Goal: Information Seeking & Learning: Learn about a topic

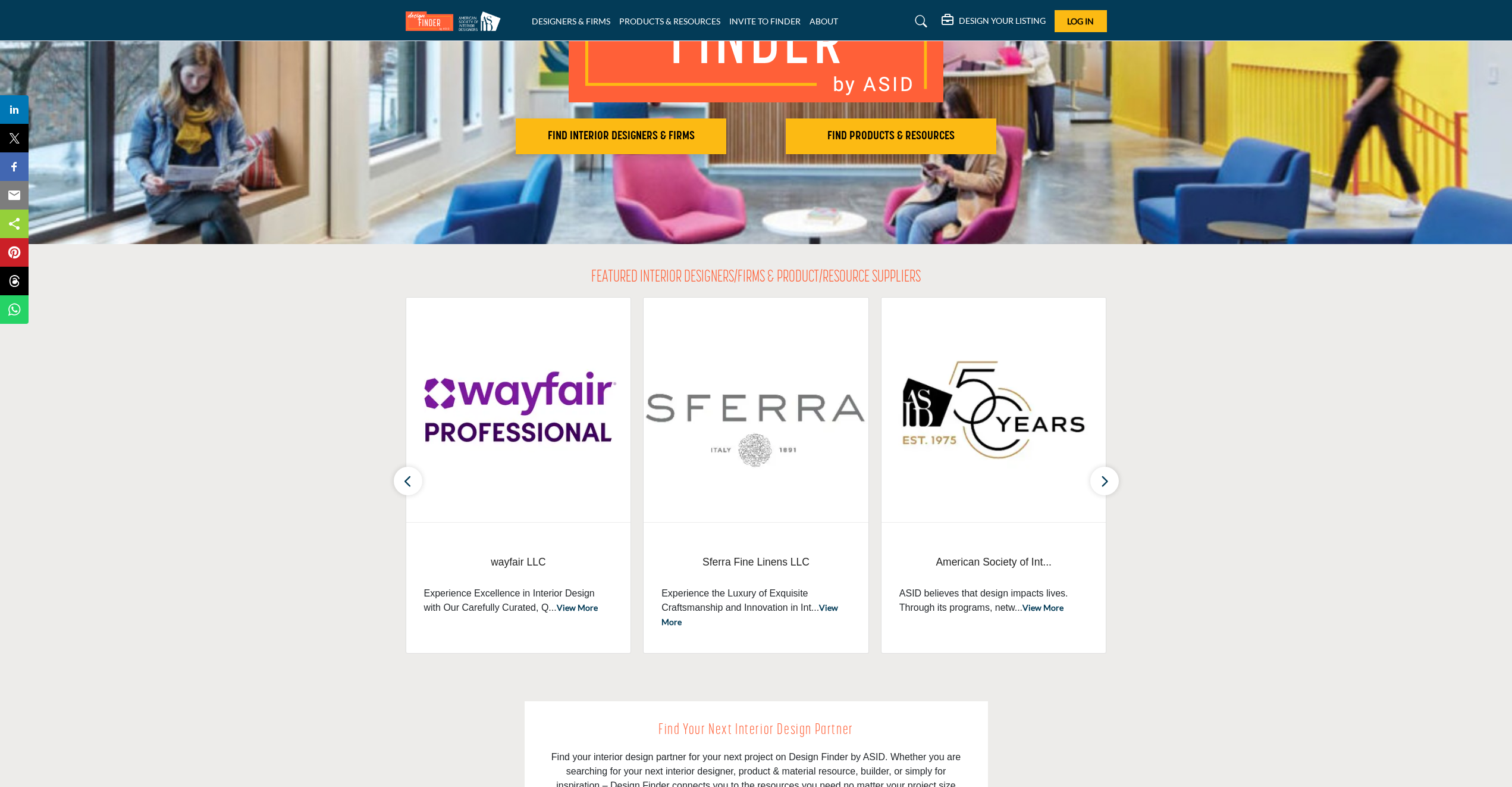
scroll to position [179, 0]
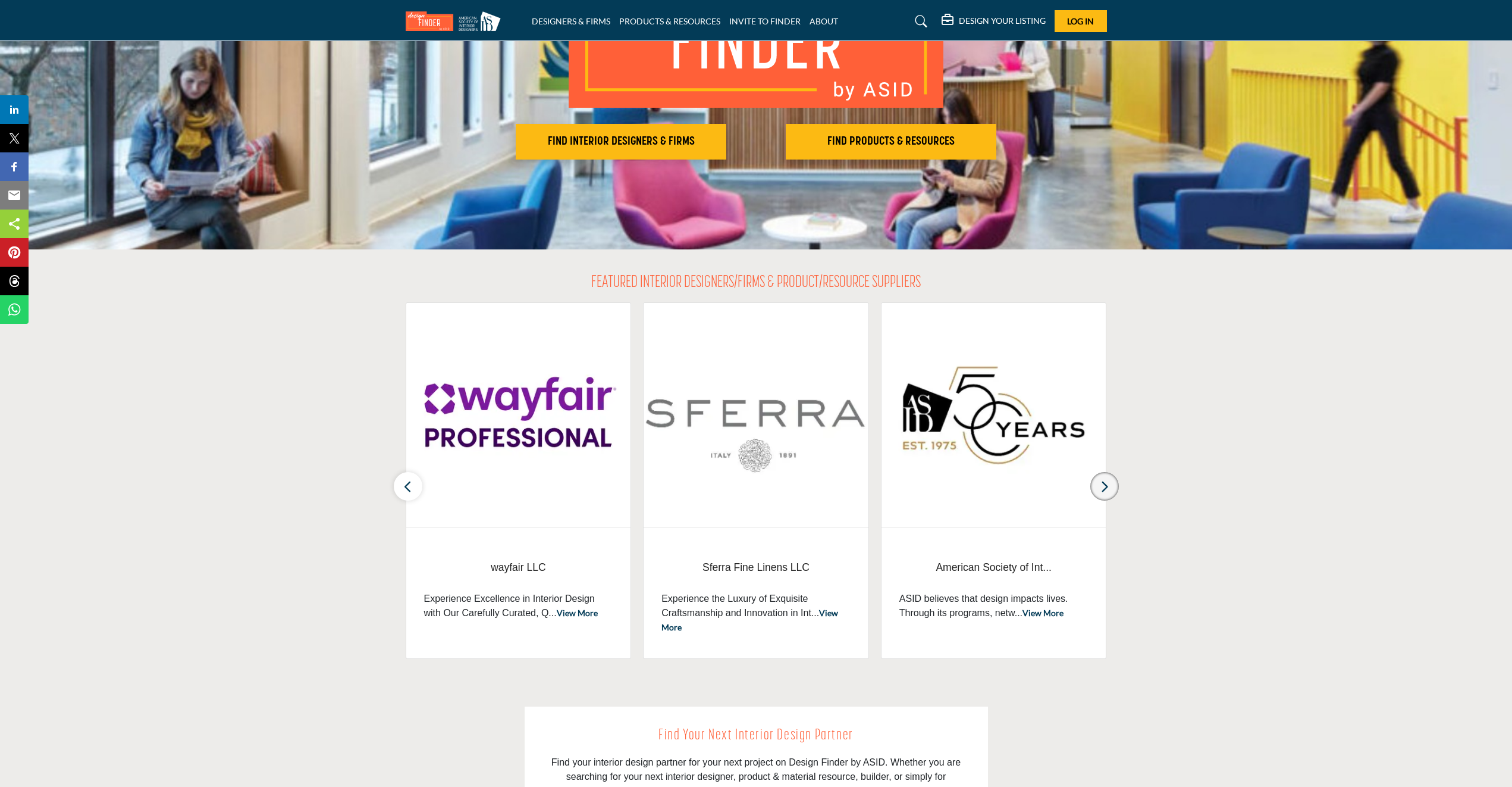
click at [1103, 487] on icon "button" at bounding box center [1105, 486] width 10 height 14
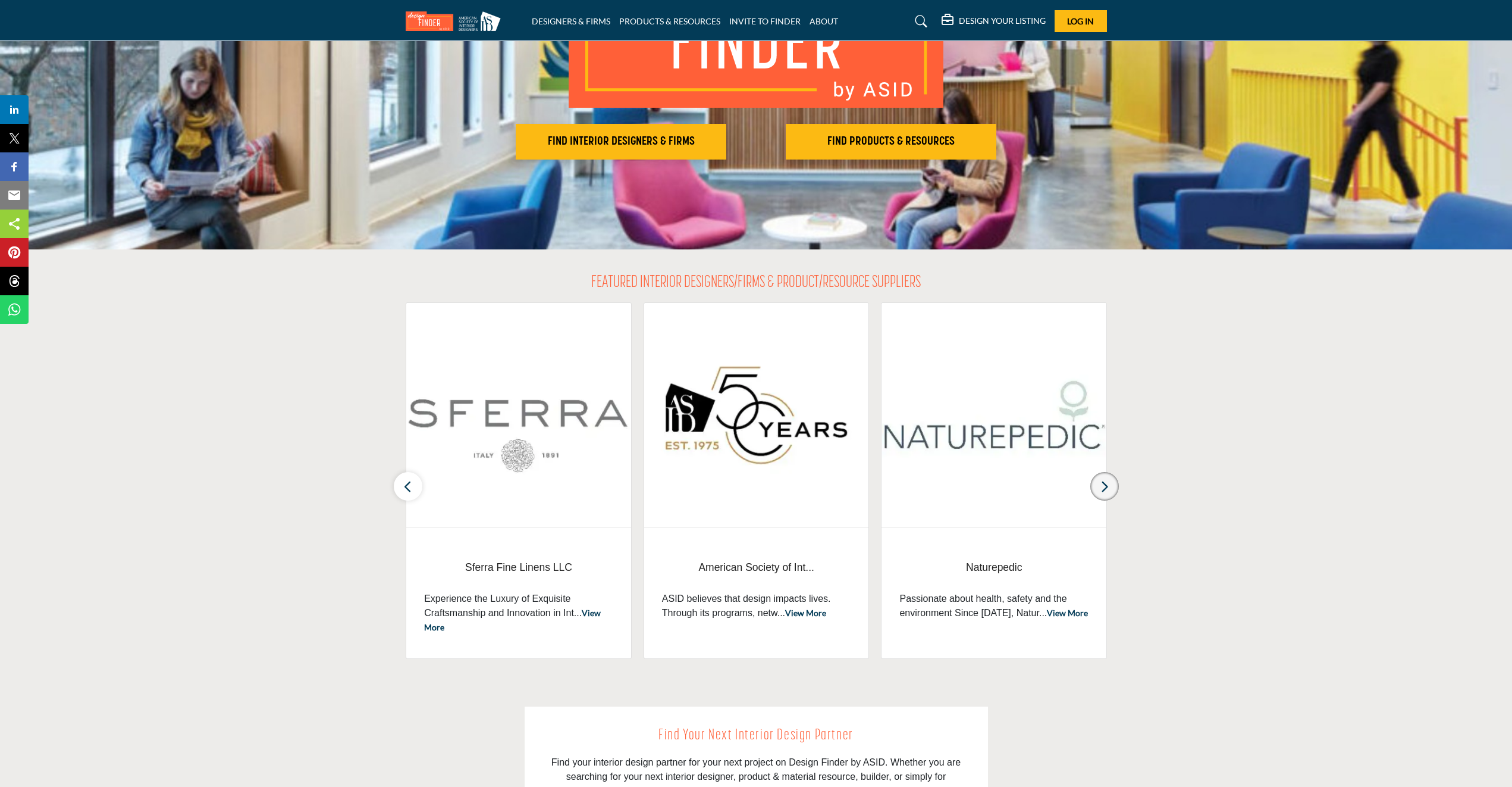
click at [1103, 487] on icon "button" at bounding box center [1105, 486] width 10 height 14
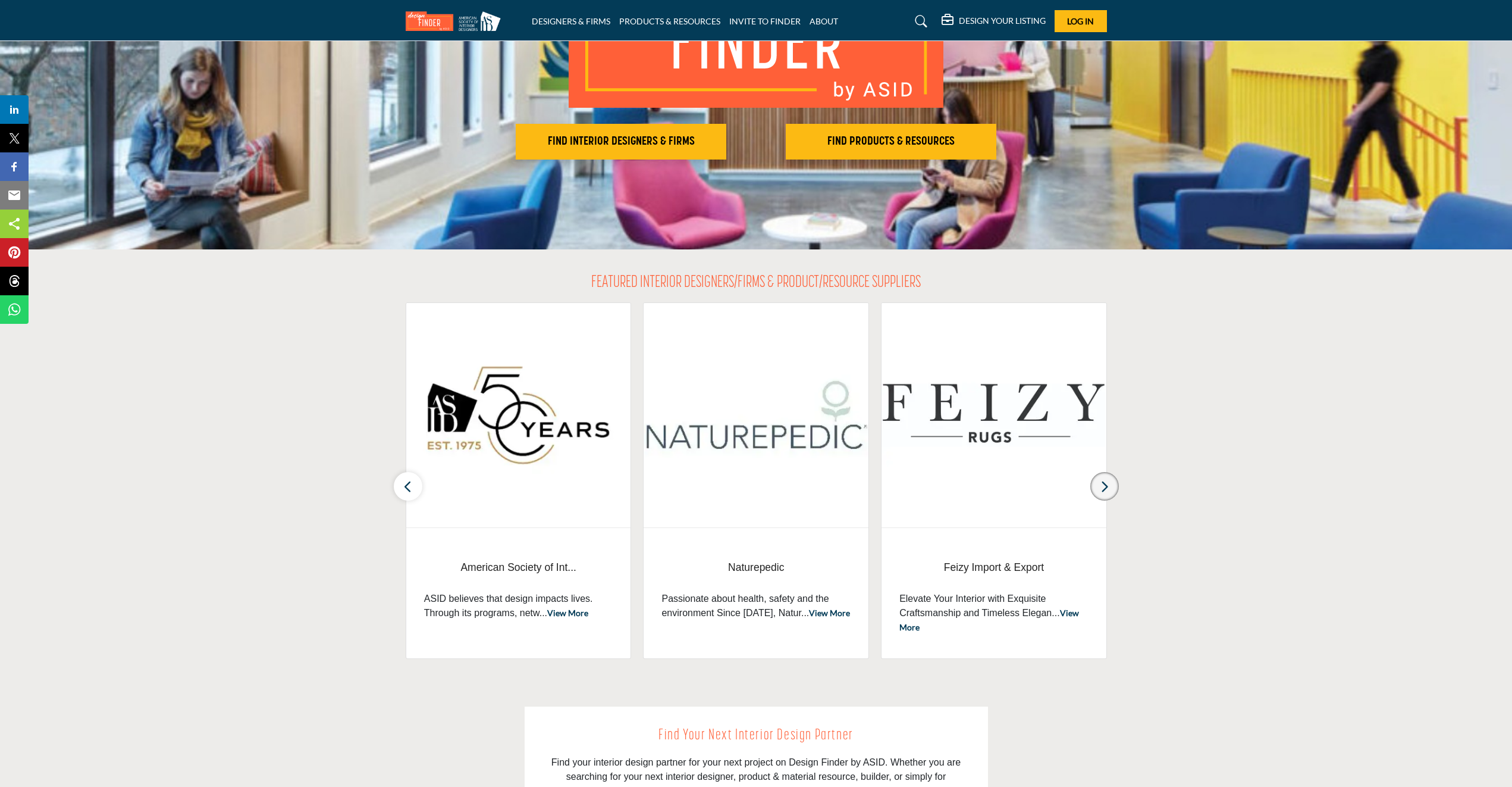
click at [1103, 487] on icon "button" at bounding box center [1105, 486] width 10 height 14
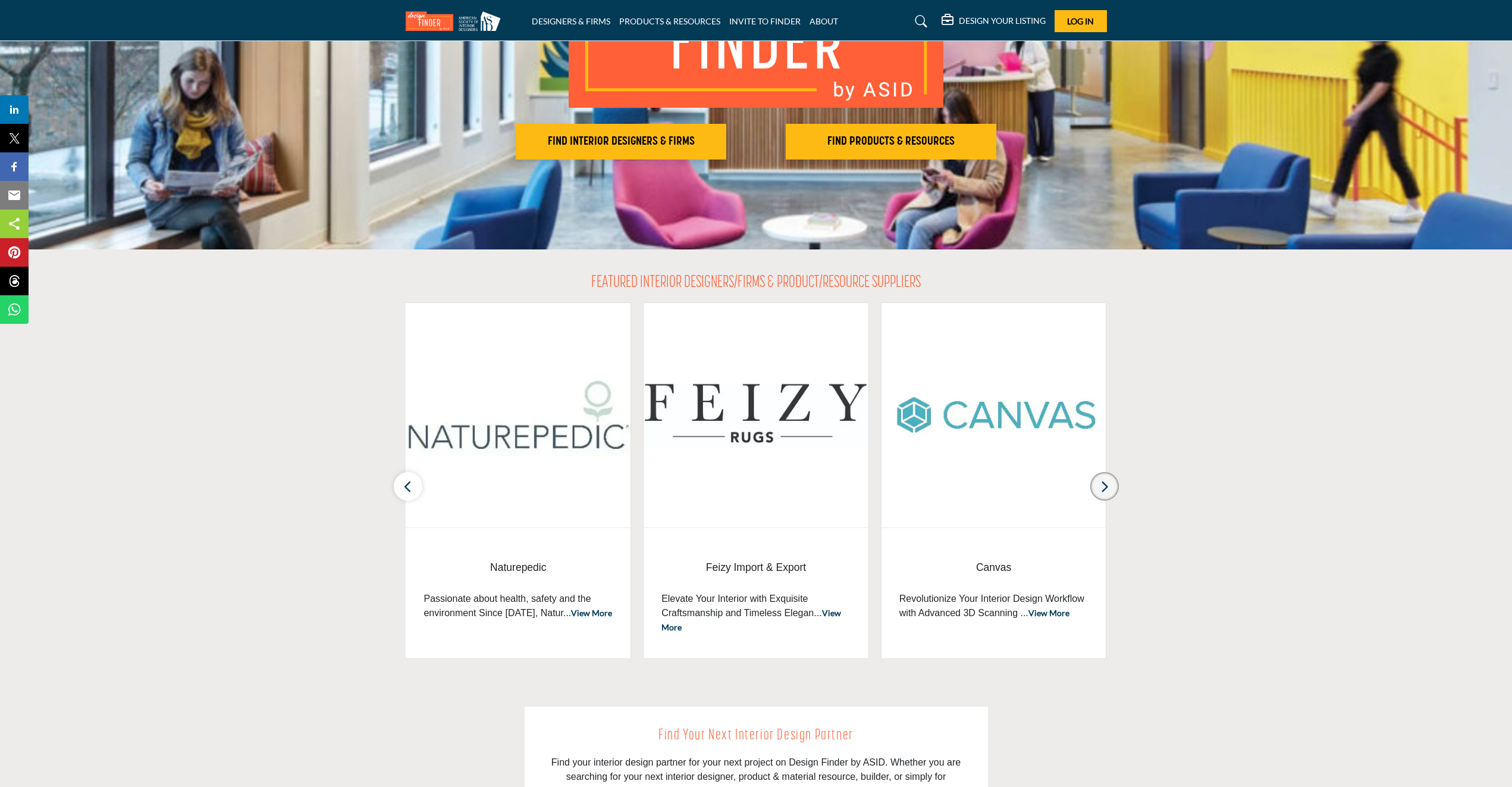
click at [1103, 487] on icon "button" at bounding box center [1105, 486] width 10 height 14
click at [401, 488] on button "button" at bounding box center [408, 486] width 29 height 29
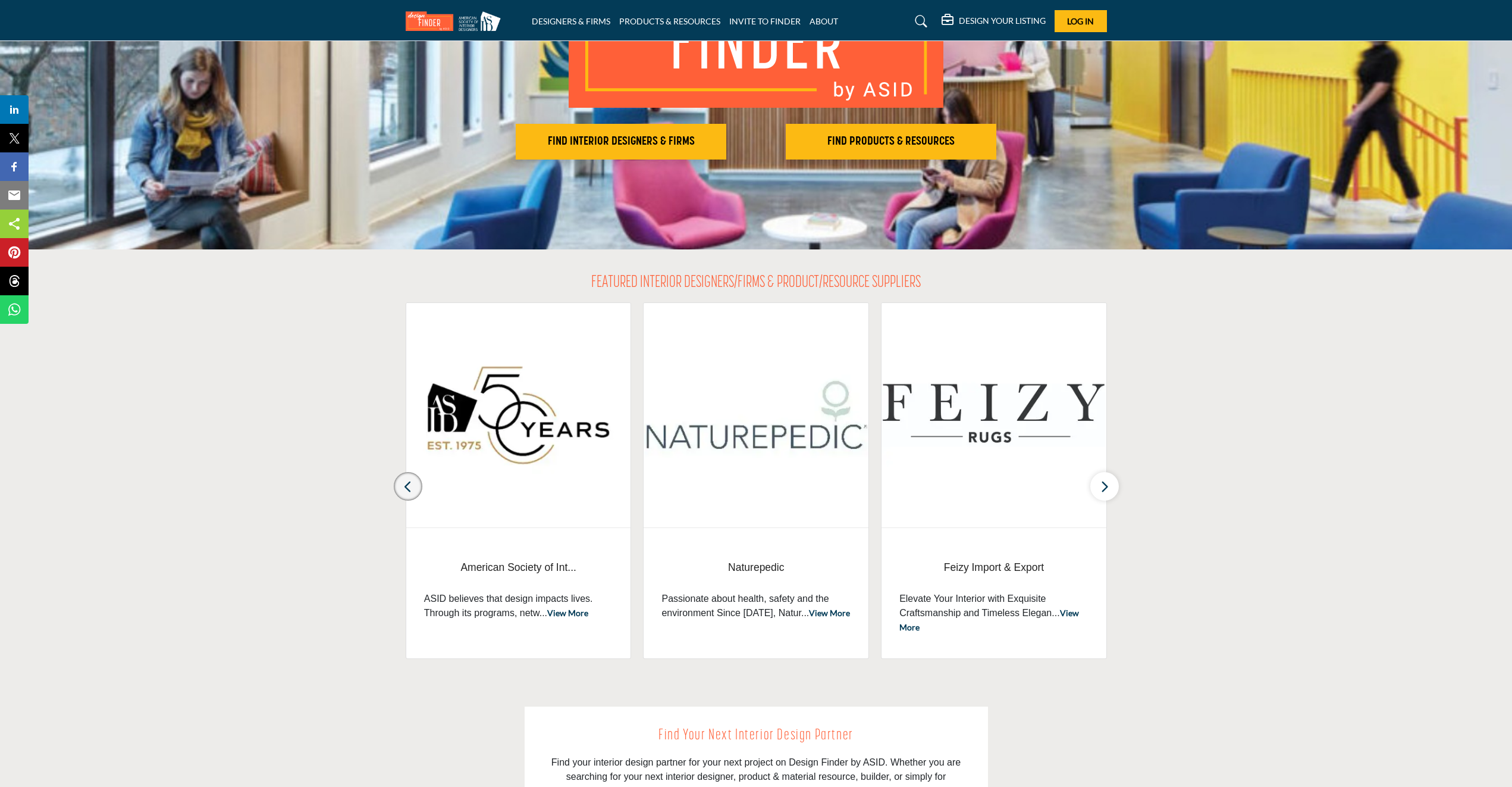
click at [401, 488] on button "button" at bounding box center [408, 486] width 29 height 29
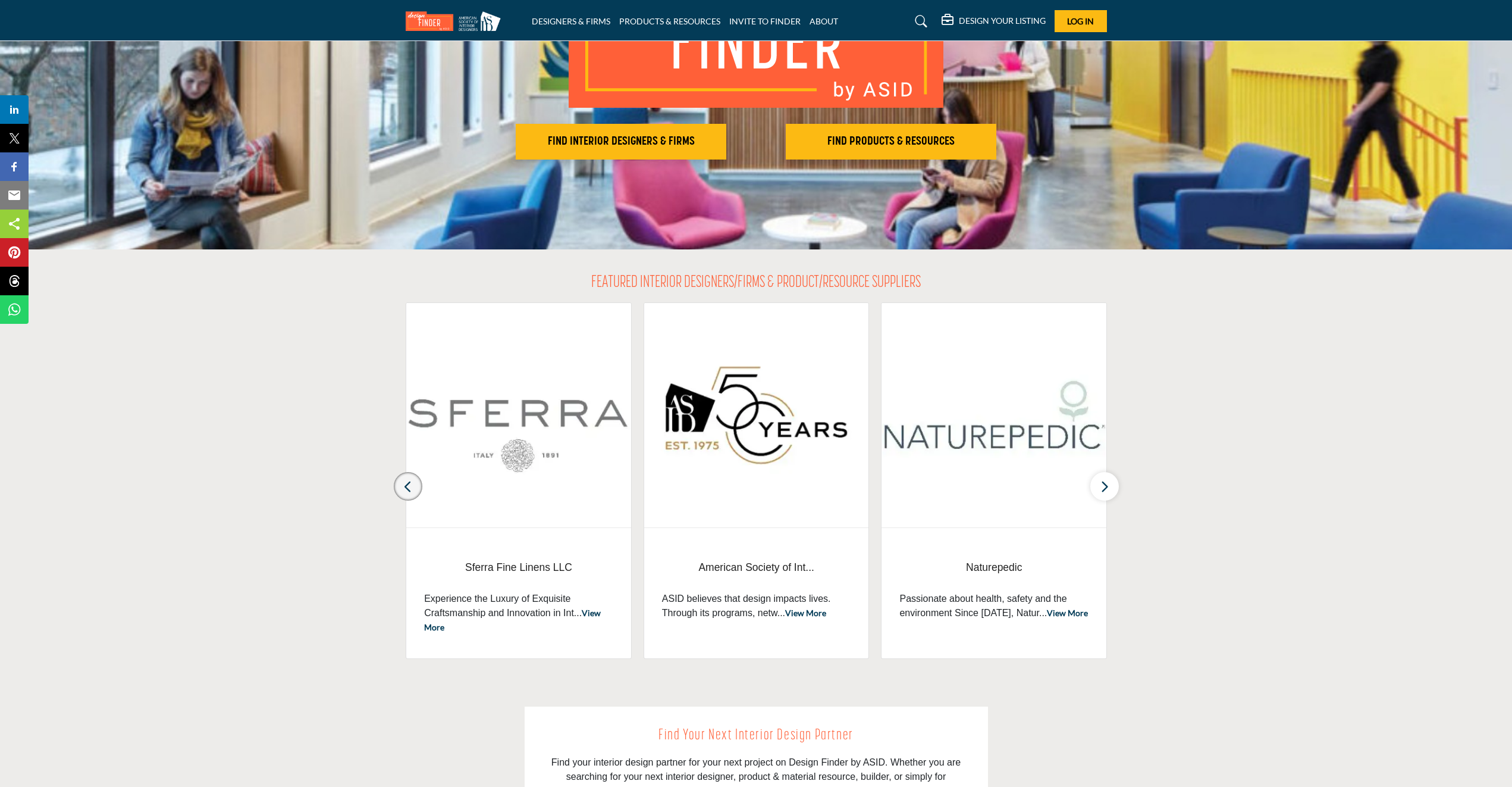
click at [401, 488] on button "button" at bounding box center [408, 486] width 29 height 29
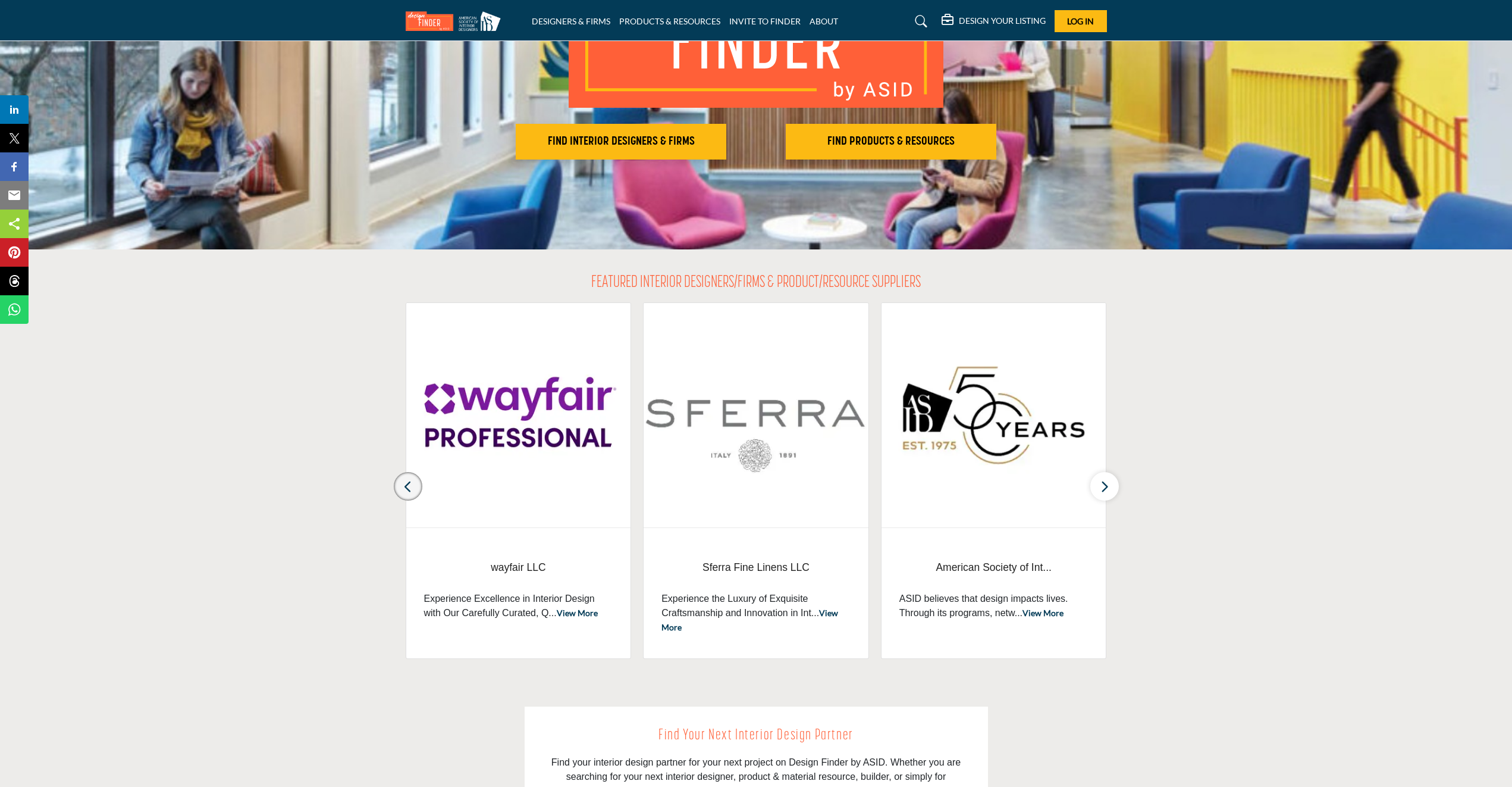
click at [401, 488] on button "button" at bounding box center [408, 486] width 29 height 29
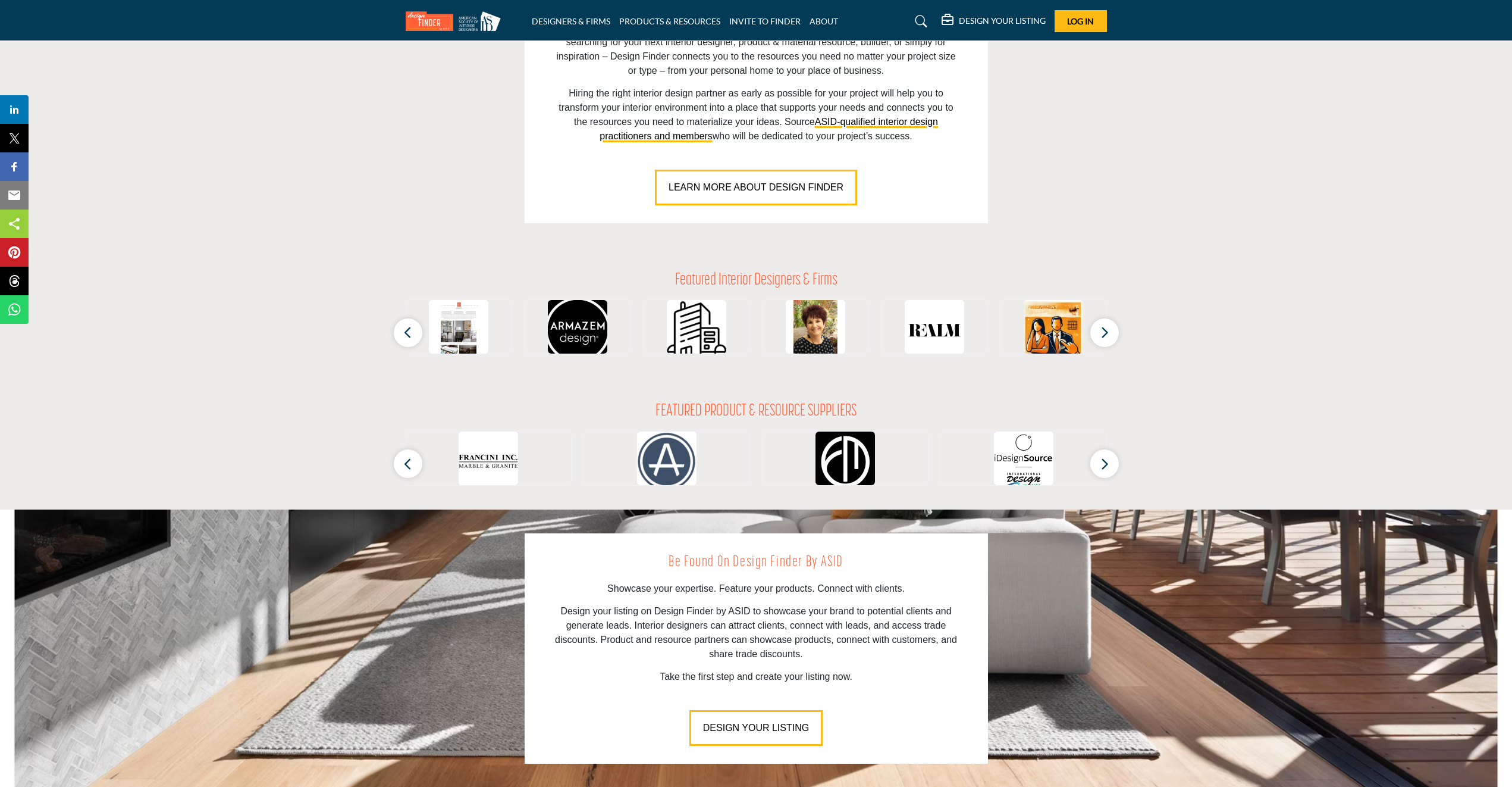
scroll to position [952, 0]
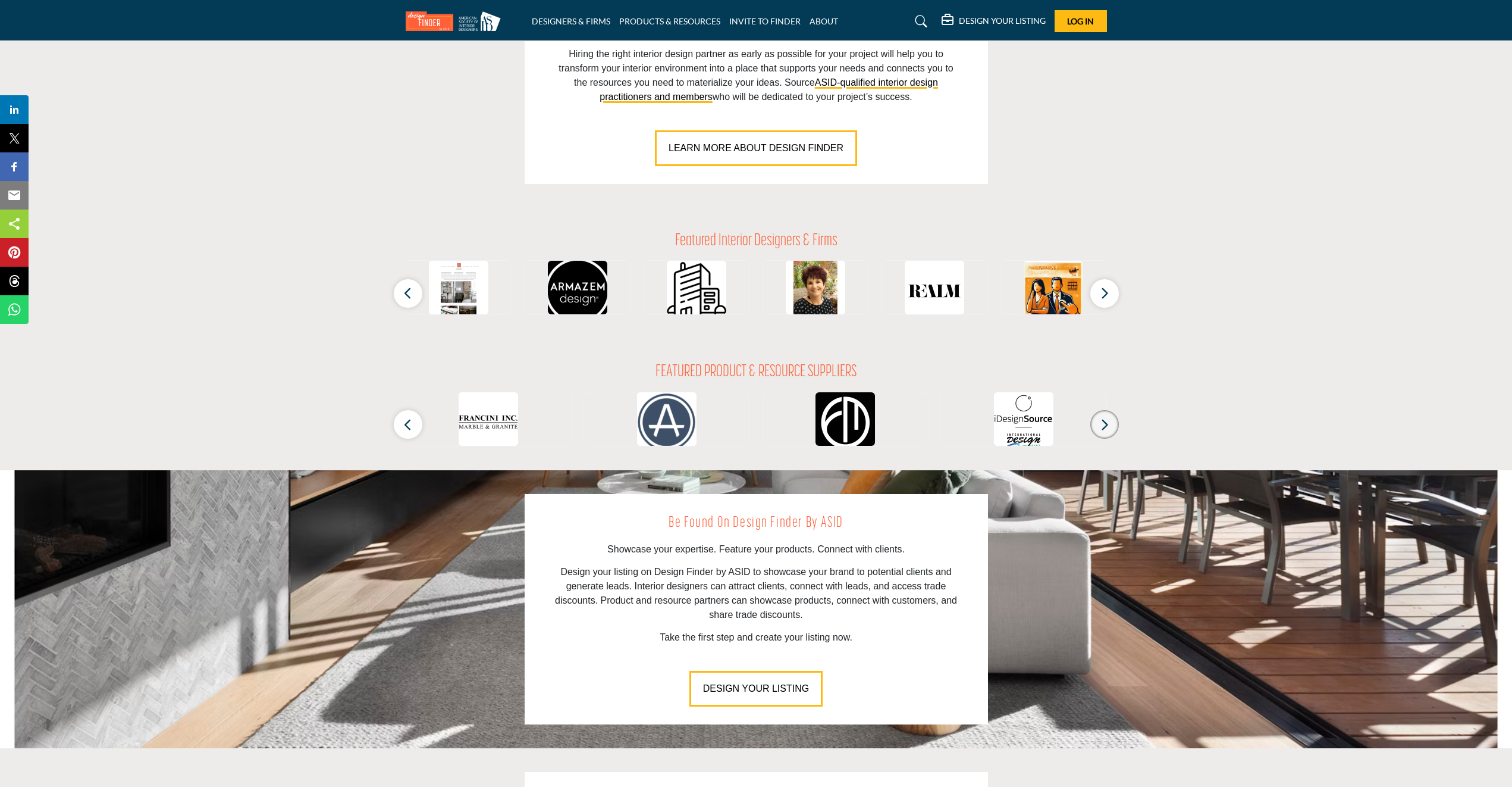
click at [1103, 422] on icon "button" at bounding box center [1105, 424] width 10 height 14
click at [1103, 425] on icon "button" at bounding box center [1105, 424] width 10 height 14
click at [401, 422] on button "button" at bounding box center [408, 425] width 29 height 29
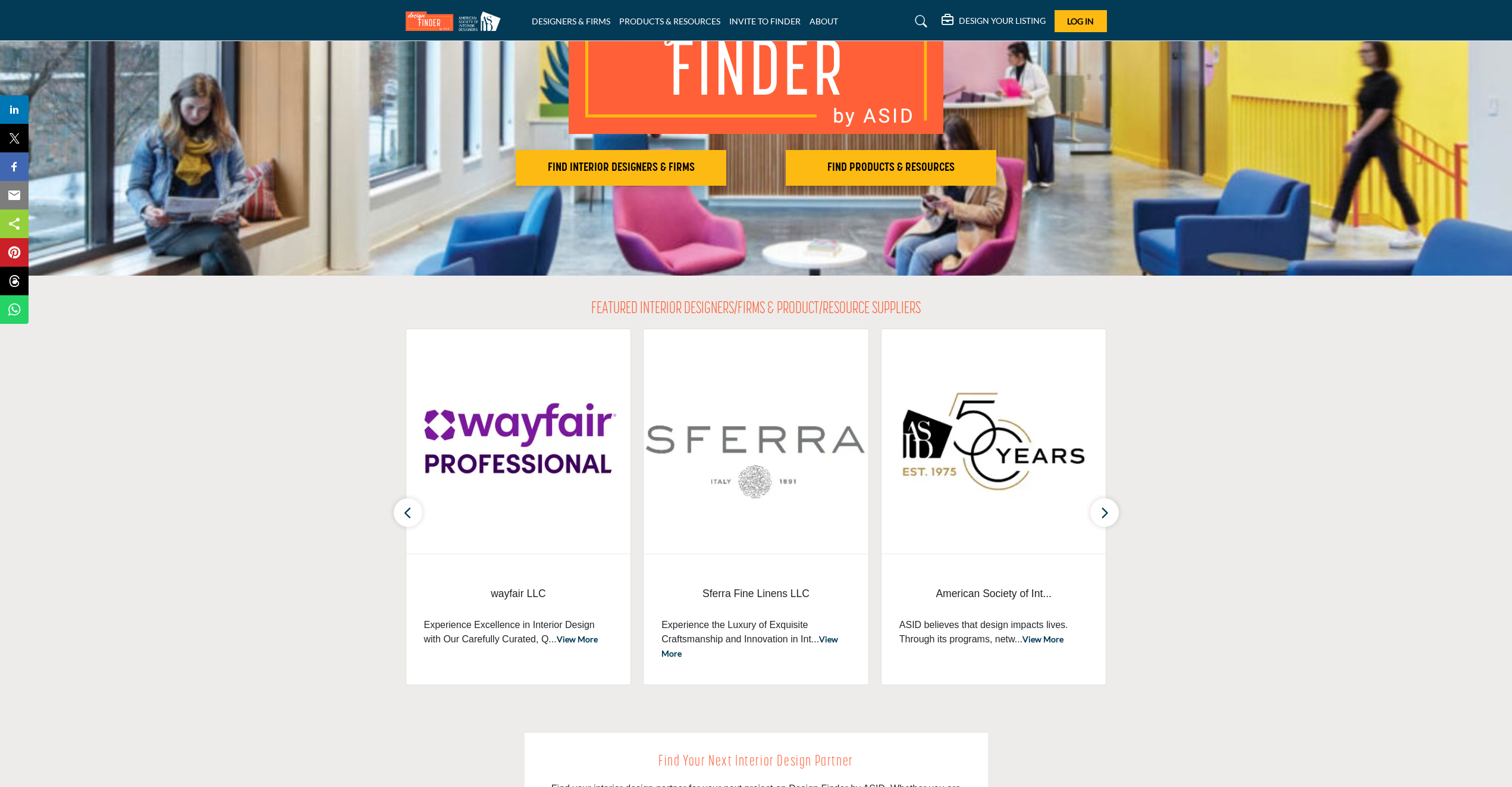
scroll to position [0, 0]
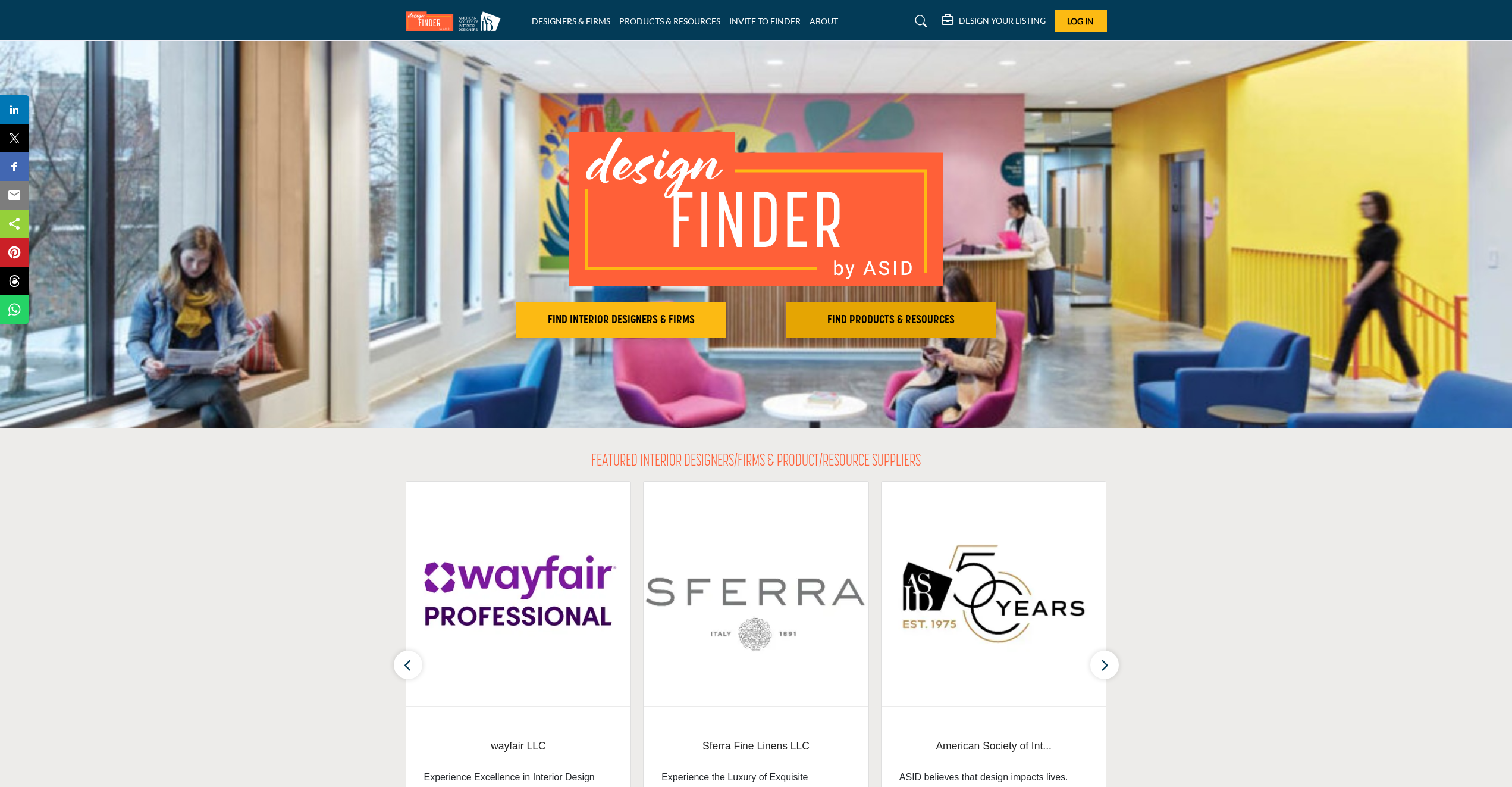
click at [875, 313] on h2 "FIND PRODUCTS & RESOURCES" at bounding box center [891, 320] width 204 height 14
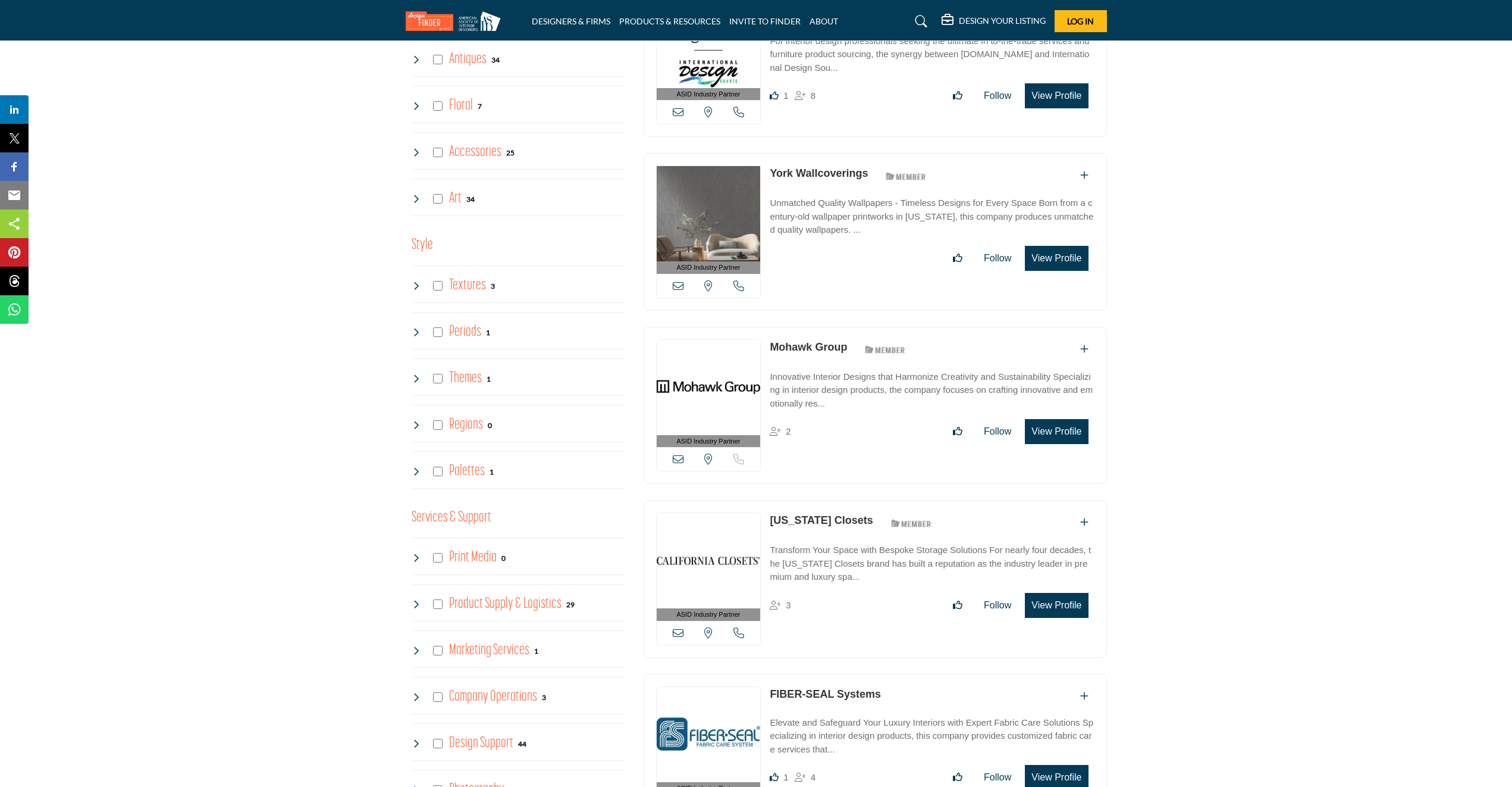
scroll to position [1488, 0]
